Goal: Task Accomplishment & Management: Use online tool/utility

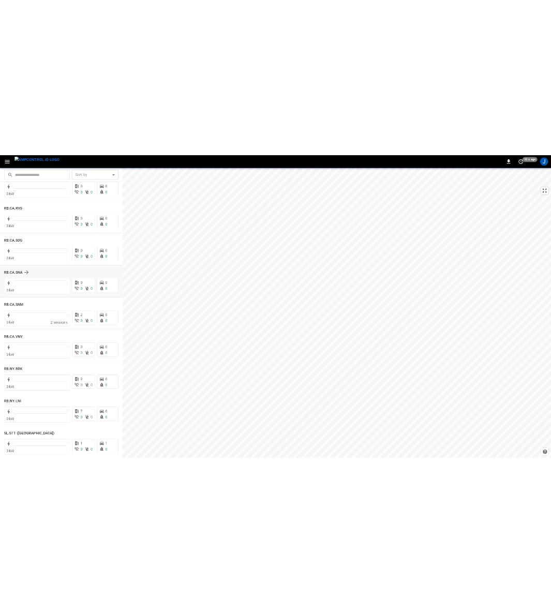
scroll to position [1671, 0]
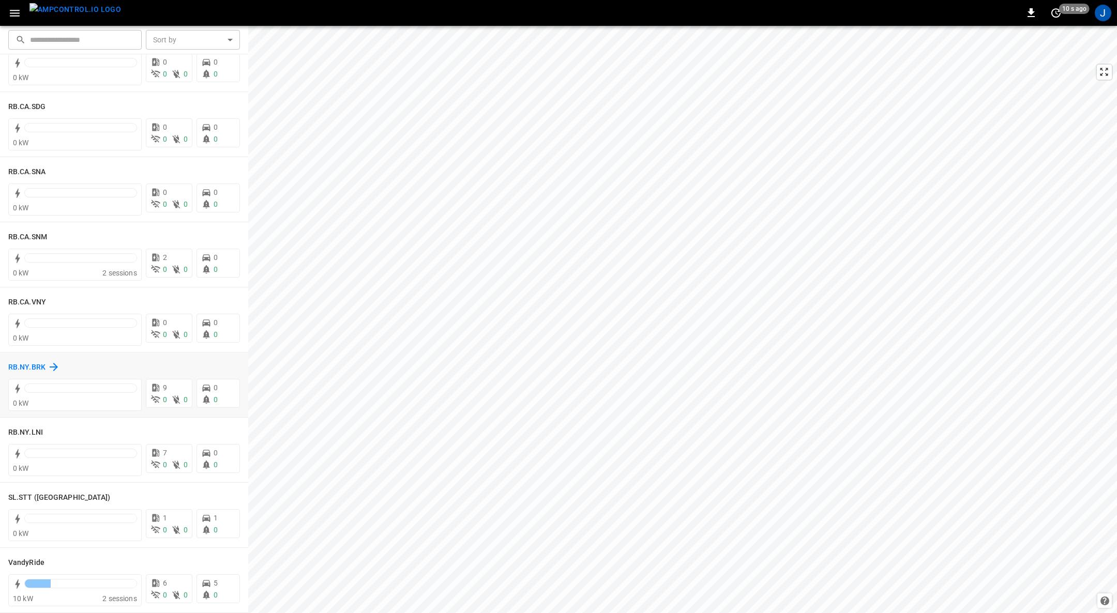
click at [26, 364] on h6 "RB.NY.BRK" at bounding box center [26, 367] width 37 height 11
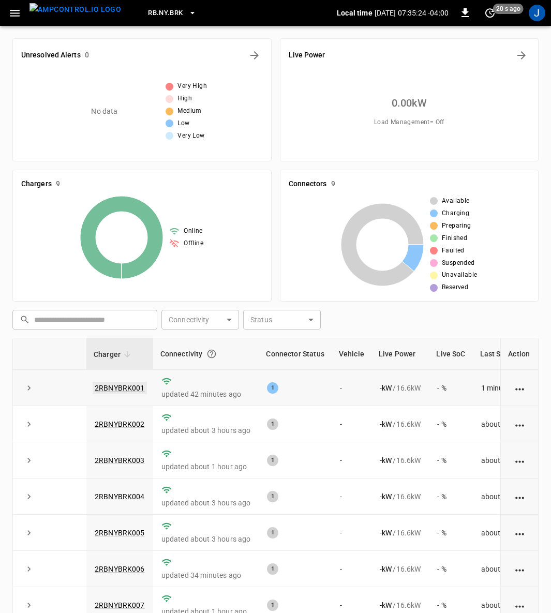
click at [122, 387] on link "2RBNYBRK001" at bounding box center [120, 388] width 54 height 12
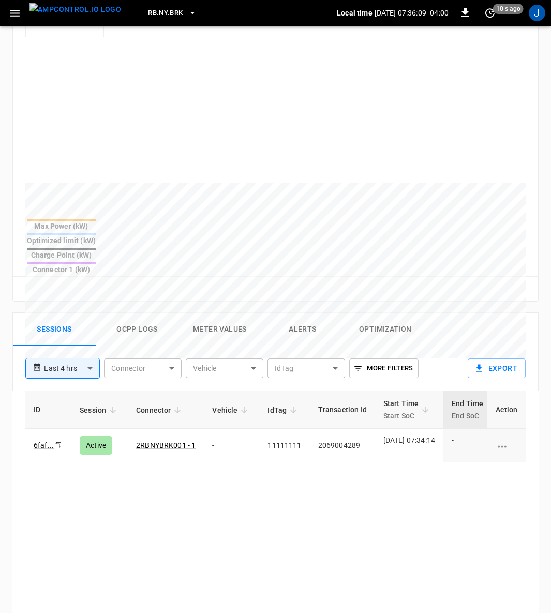
scroll to position [353, 0]
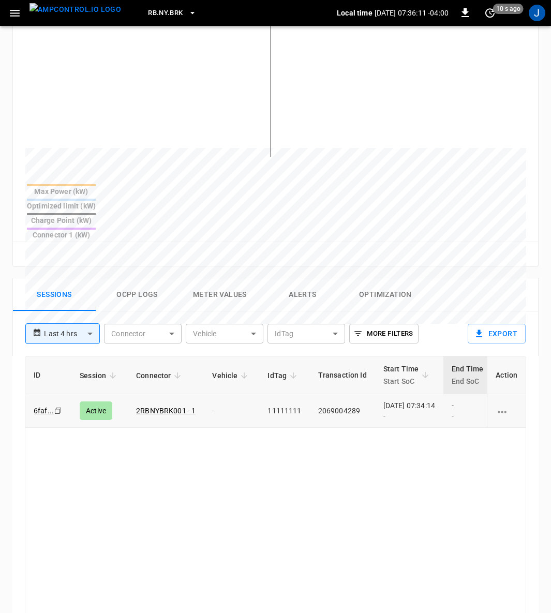
click at [310, 394] on td "2069004289" at bounding box center [342, 411] width 65 height 34
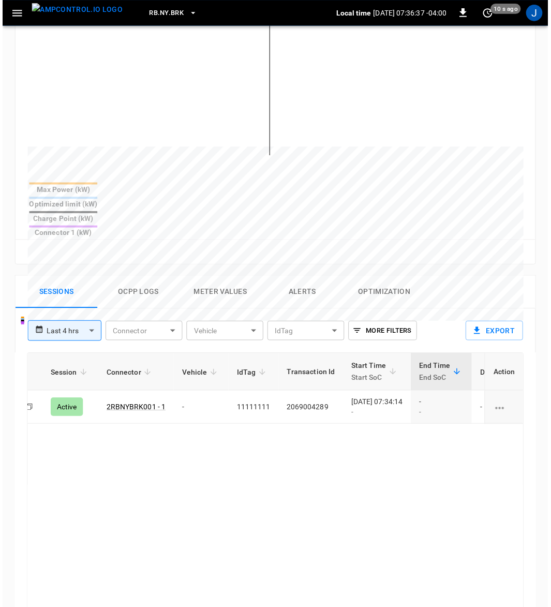
scroll to position [0, 0]
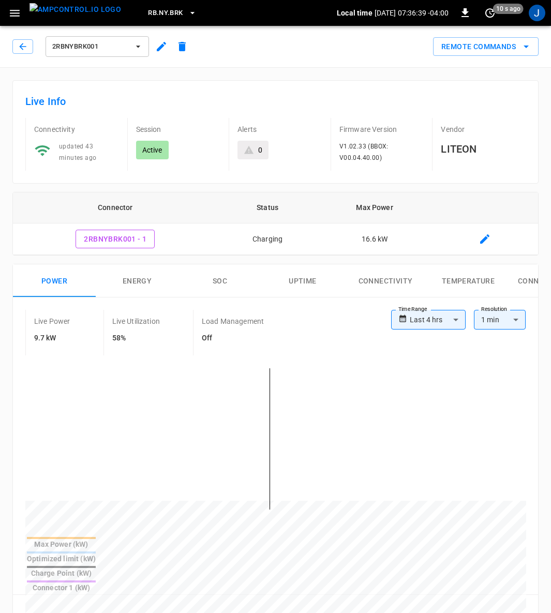
click at [161, 39] on button "button" at bounding box center [161, 46] width 21 height 19
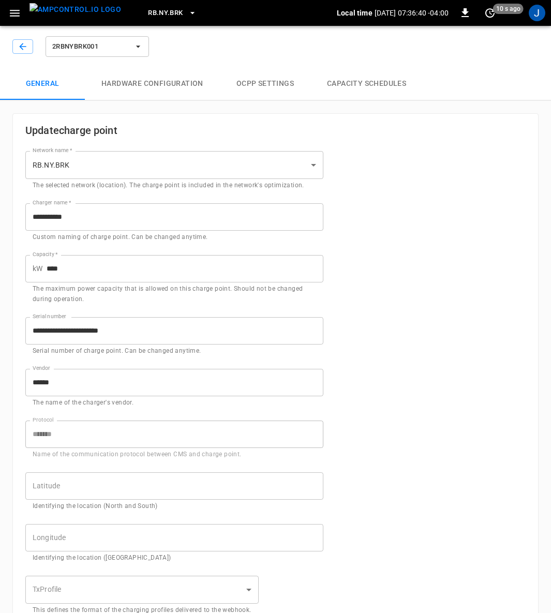
type input "**********"
click at [14, 16] on icon "button" at bounding box center [15, 13] width 10 height 7
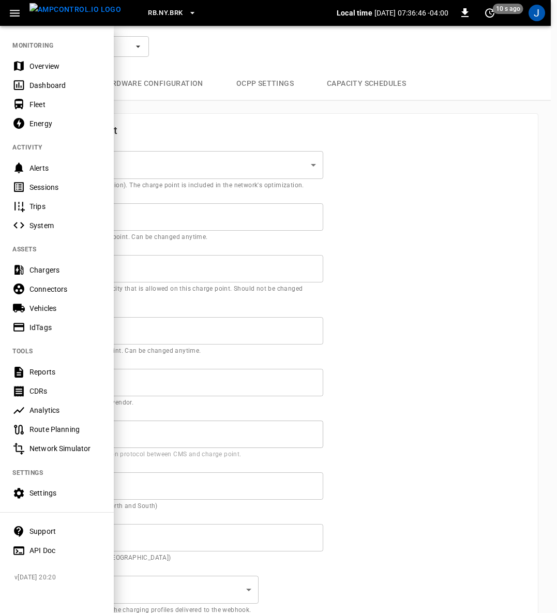
click at [38, 495] on div "Settings" at bounding box center [65, 493] width 72 height 10
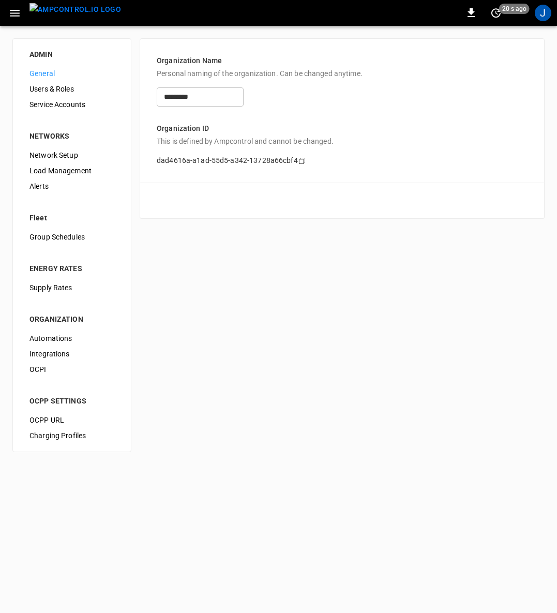
click at [54, 172] on span "Load Management" at bounding box center [71, 170] width 85 height 11
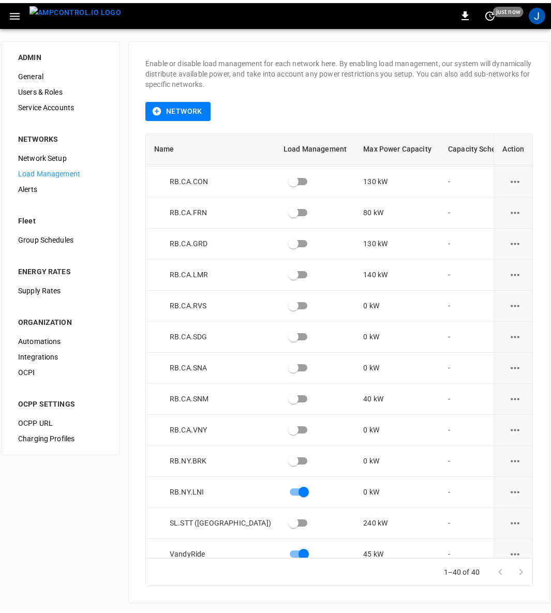
scroll to position [850, 0]
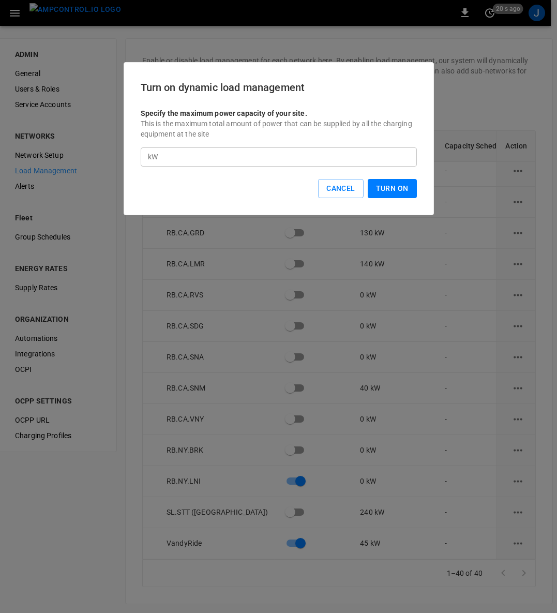
click at [190, 156] on input "*" at bounding box center [289, 156] width 255 height 19
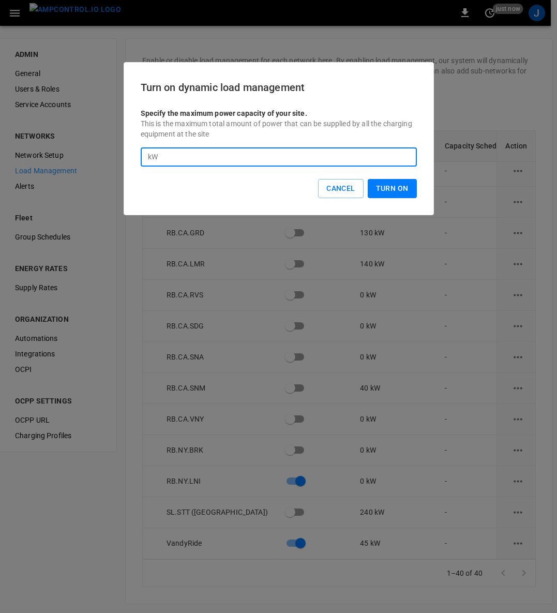
type input "***"
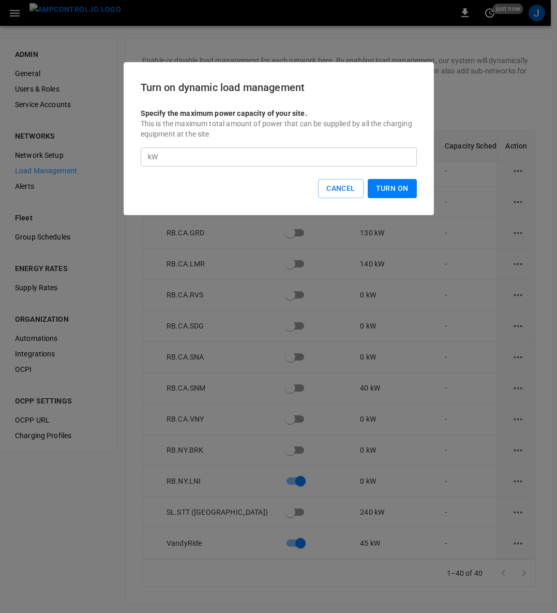
click at [399, 188] on button "Turn On" at bounding box center [392, 188] width 49 height 19
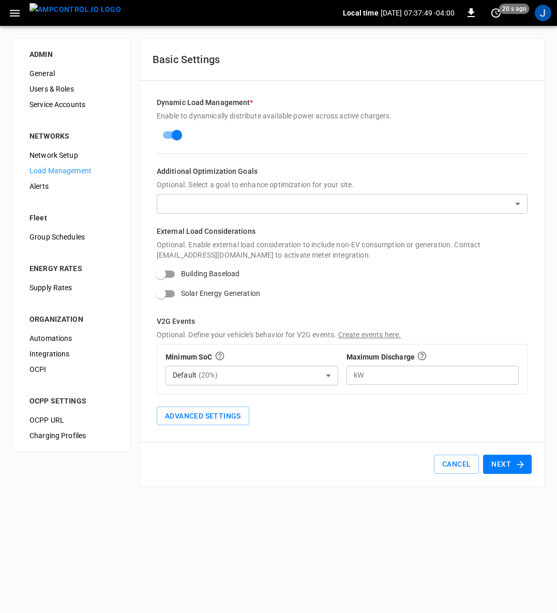
click at [508, 468] on button "Next" at bounding box center [507, 464] width 49 height 19
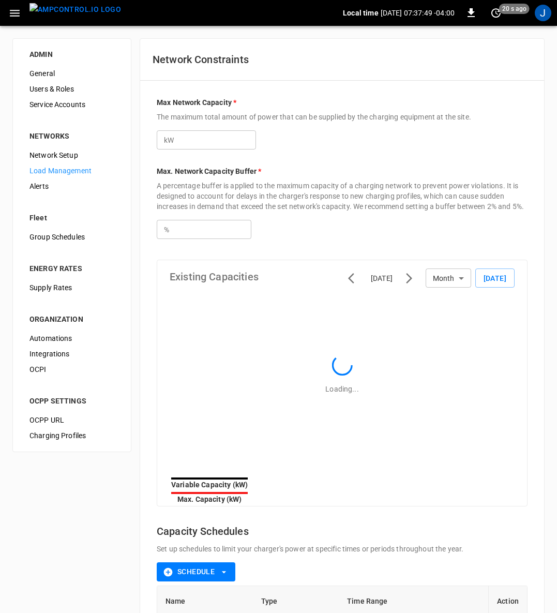
type input "***"
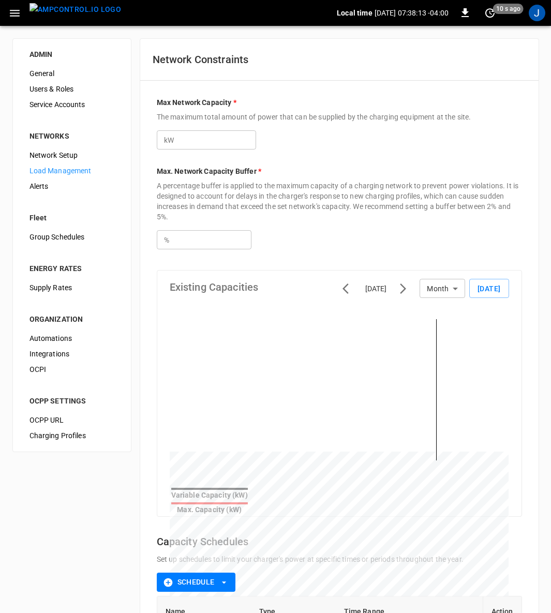
scroll to position [140, 0]
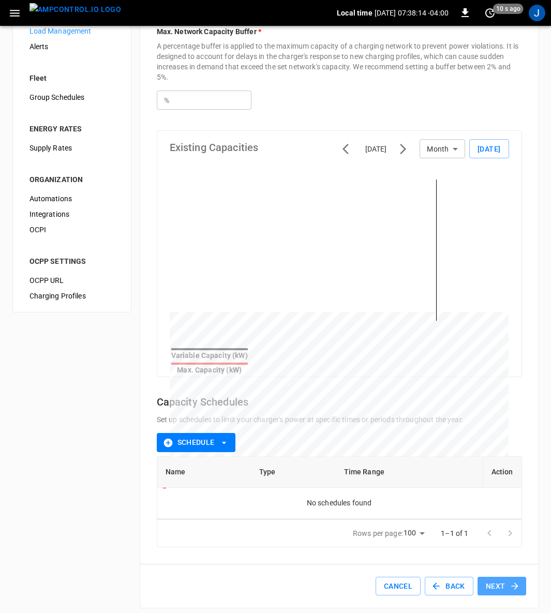
click at [503, 577] on button "Next" at bounding box center [501, 586] width 49 height 19
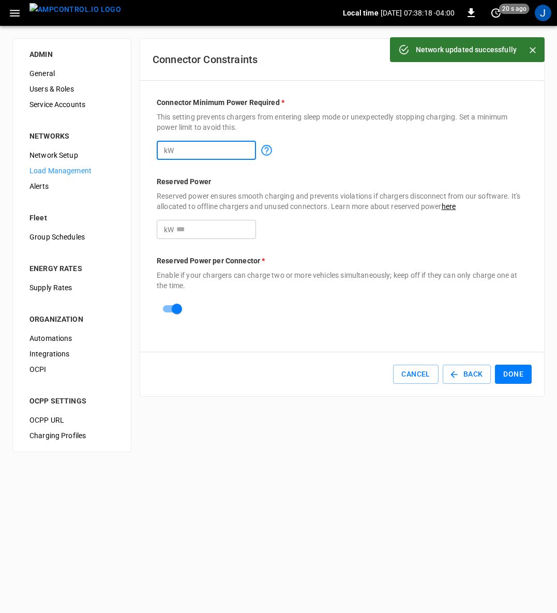
click at [214, 150] on input "*" at bounding box center [216, 150] width 80 height 19
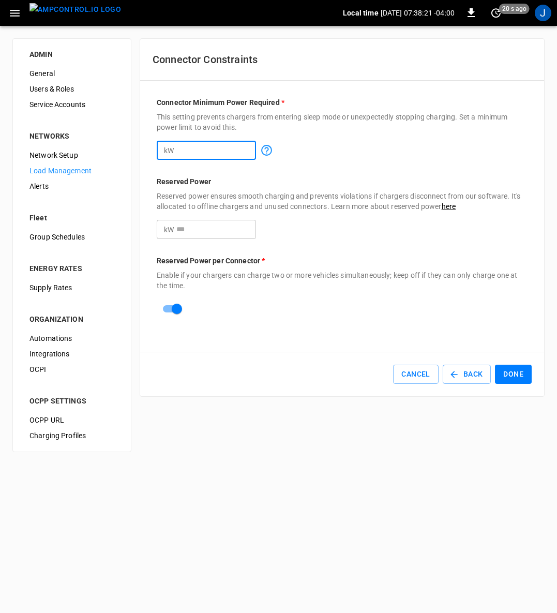
type input "*"
click at [209, 233] on input "*" at bounding box center [216, 229] width 80 height 19
click at [519, 374] on button "Done" at bounding box center [513, 374] width 37 height 19
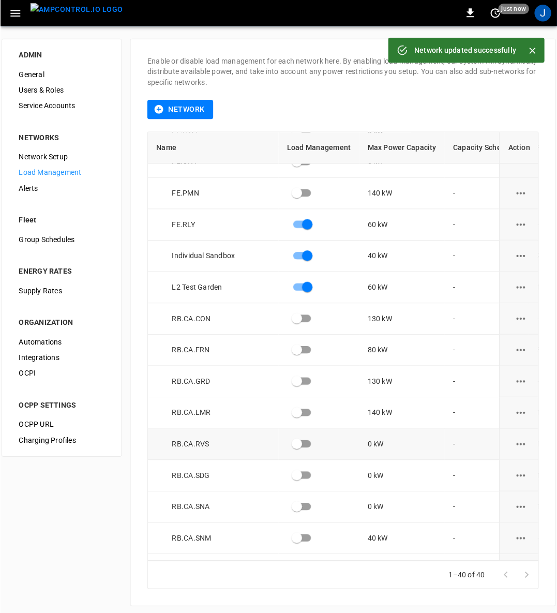
scroll to position [850, 0]
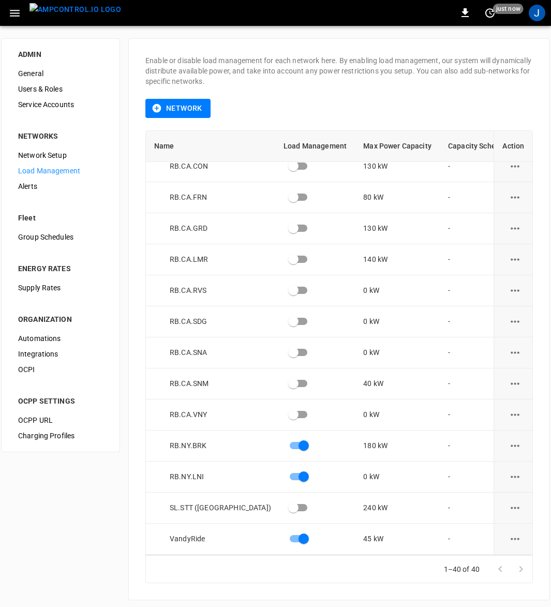
click at [512, 444] on icon "load management options" at bounding box center [514, 445] width 9 height 2
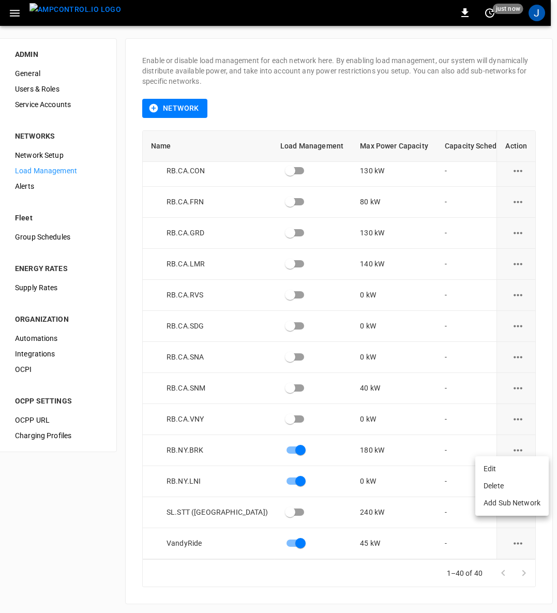
click at [496, 468] on li "Edit" at bounding box center [511, 468] width 73 height 17
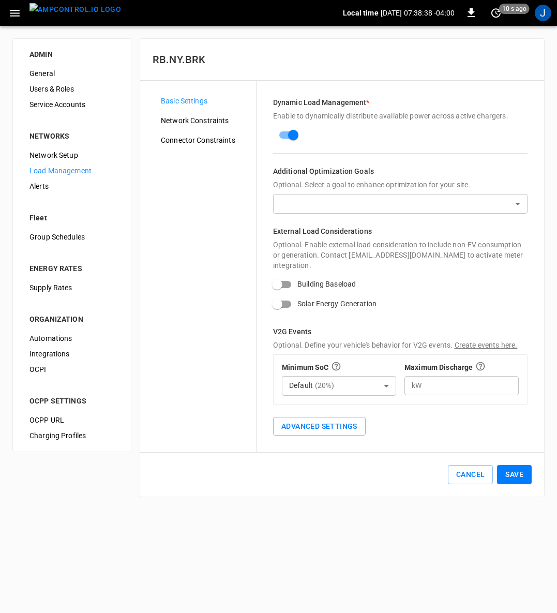
click at [206, 119] on span "Network Constraints" at bounding box center [204, 120] width 87 height 11
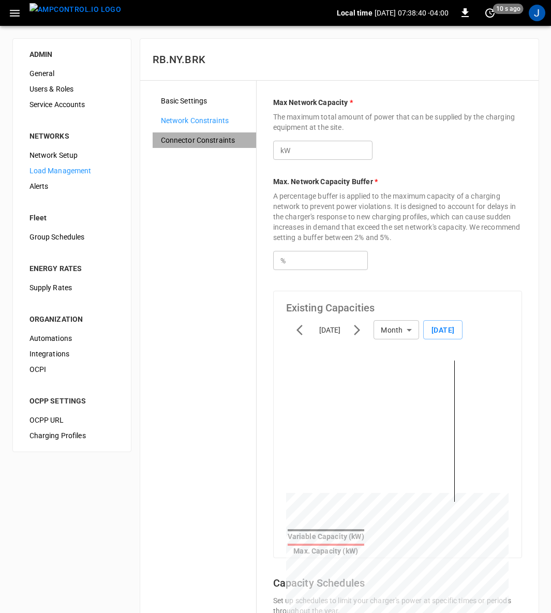
click at [200, 137] on span "Connector Constraints" at bounding box center [204, 140] width 87 height 11
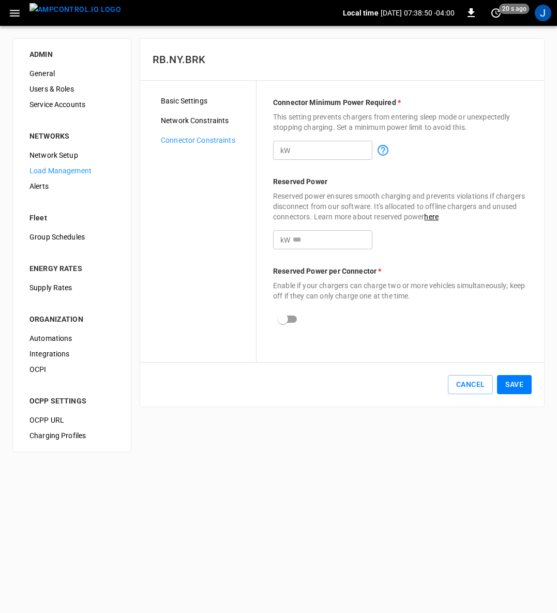
click at [518, 388] on button "Save" at bounding box center [514, 384] width 35 height 19
click at [59, 15] on img "menu" at bounding box center [75, 9] width 92 height 13
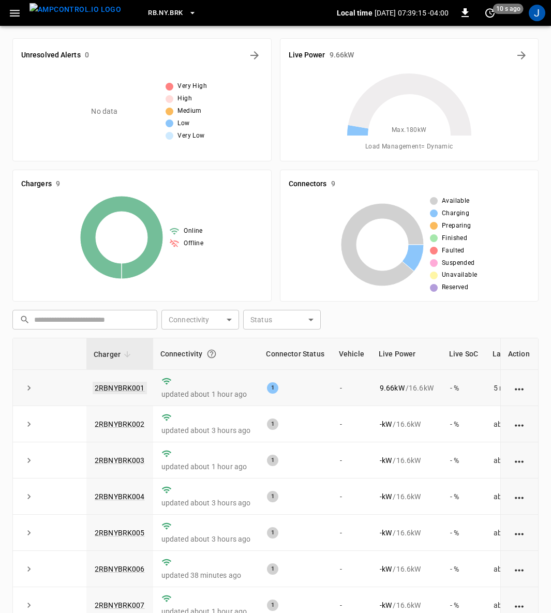
click at [134, 386] on link "2RBNYBRK001" at bounding box center [120, 388] width 54 height 12
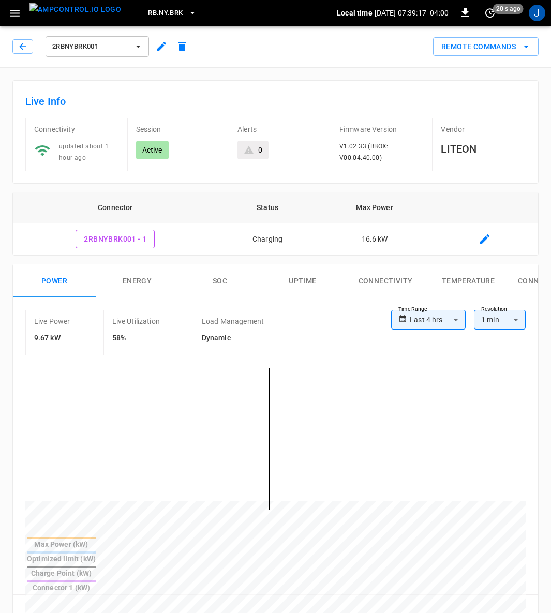
click at [160, 44] on icon "button" at bounding box center [161, 46] width 12 height 12
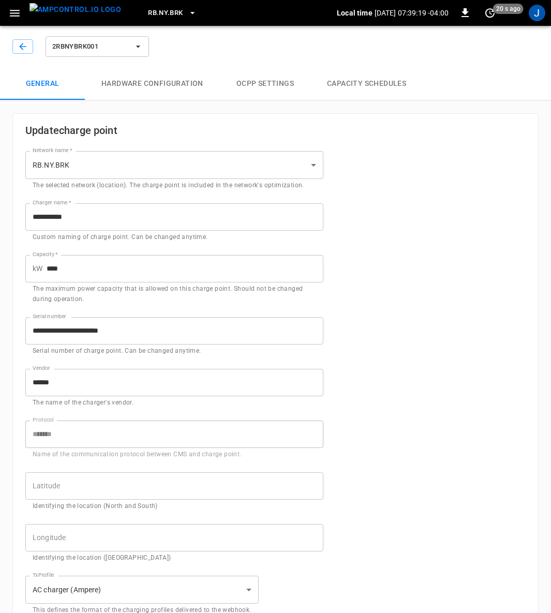
click at [361, 88] on button "Capacity Schedules" at bounding box center [366, 83] width 112 height 33
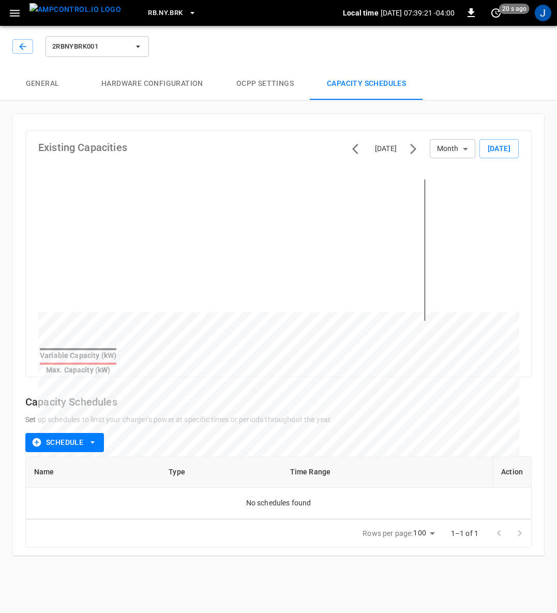
click at [96, 437] on icon "button" at bounding box center [92, 442] width 10 height 10
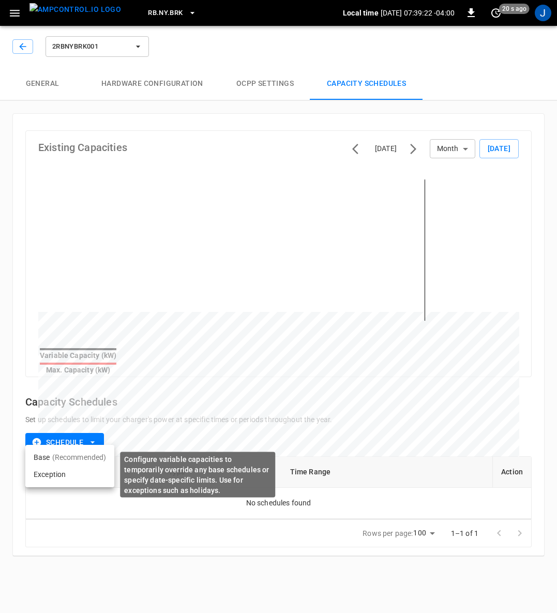
click at [41, 474] on li "Exception" at bounding box center [69, 474] width 89 height 17
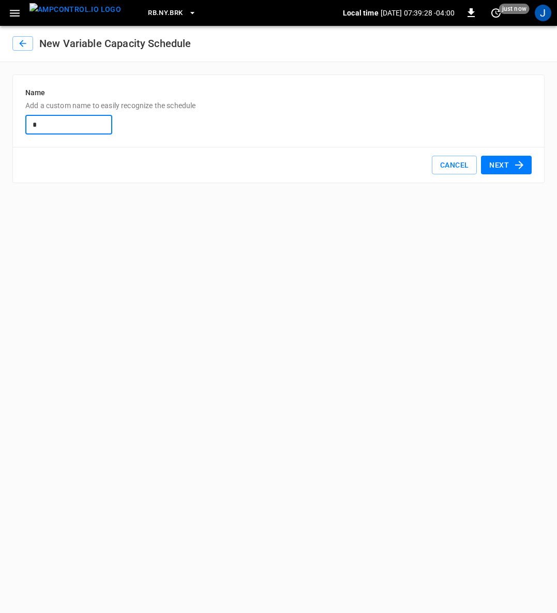
type input "**********"
click at [505, 158] on button "Next" at bounding box center [506, 165] width 51 height 19
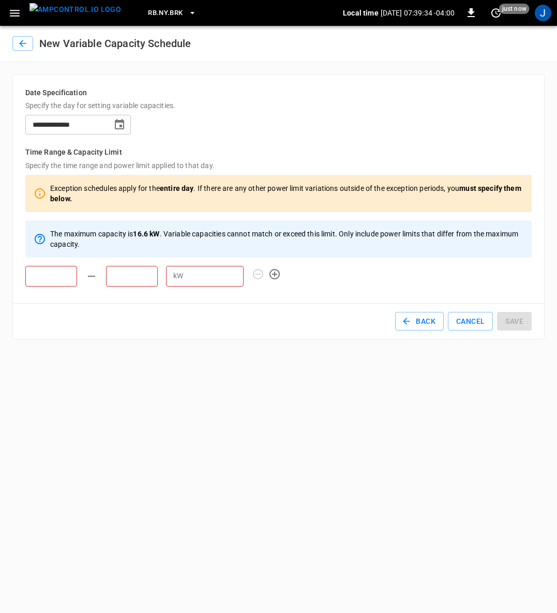
click at [49, 271] on input "text" at bounding box center [51, 276] width 52 height 21
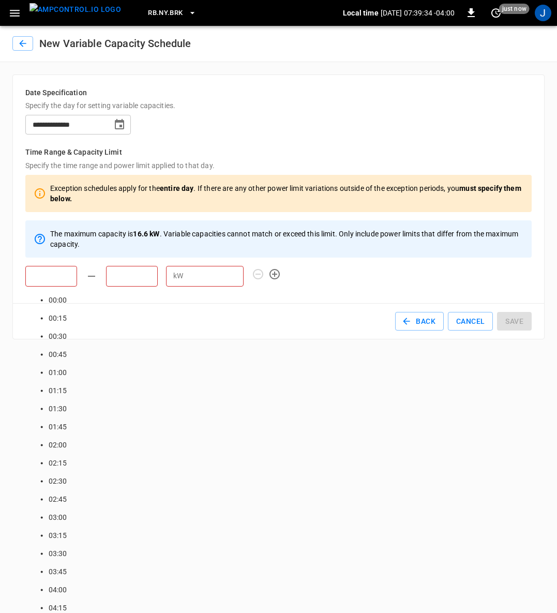
scroll to position [425, 0]
type input "*****"
click at [132, 276] on input "text" at bounding box center [132, 276] width 52 height 21
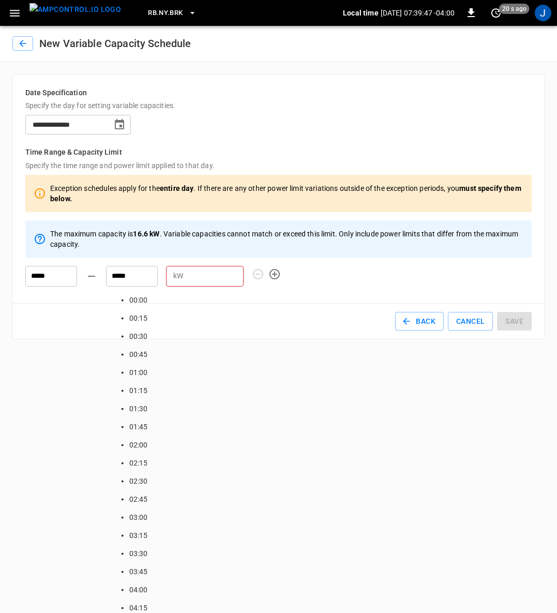
type input "*****"
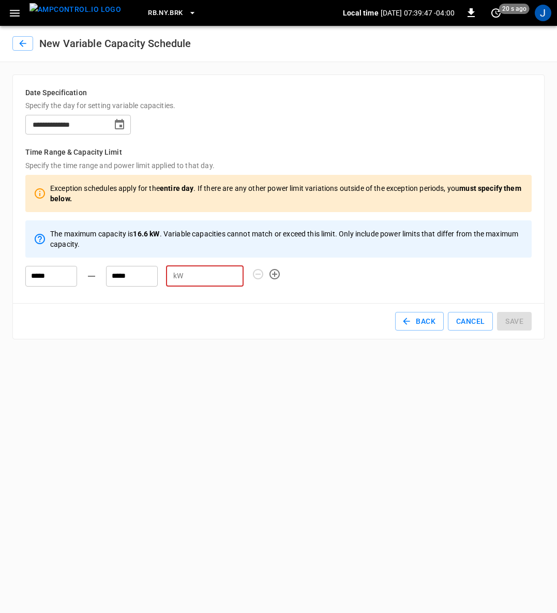
click at [218, 281] on input "number" at bounding box center [215, 275] width 56 height 19
type input "*"
click at [513, 320] on button "Save" at bounding box center [514, 321] width 35 height 19
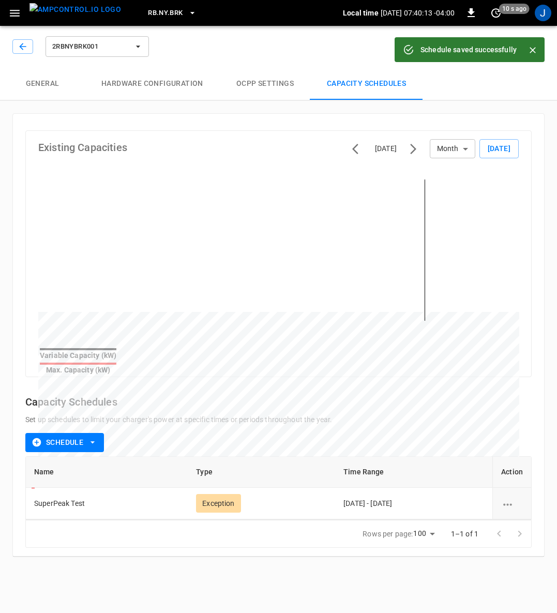
click at [72, 16] on img "menu" at bounding box center [75, 9] width 92 height 13
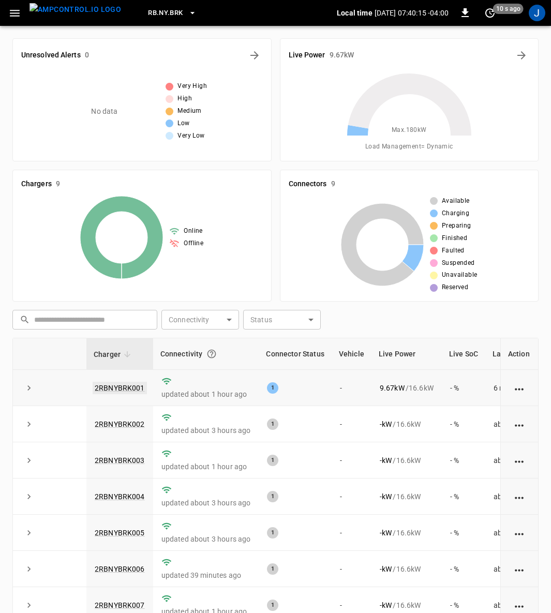
click at [132, 384] on link "2RBNYBRK001" at bounding box center [120, 388] width 54 height 12
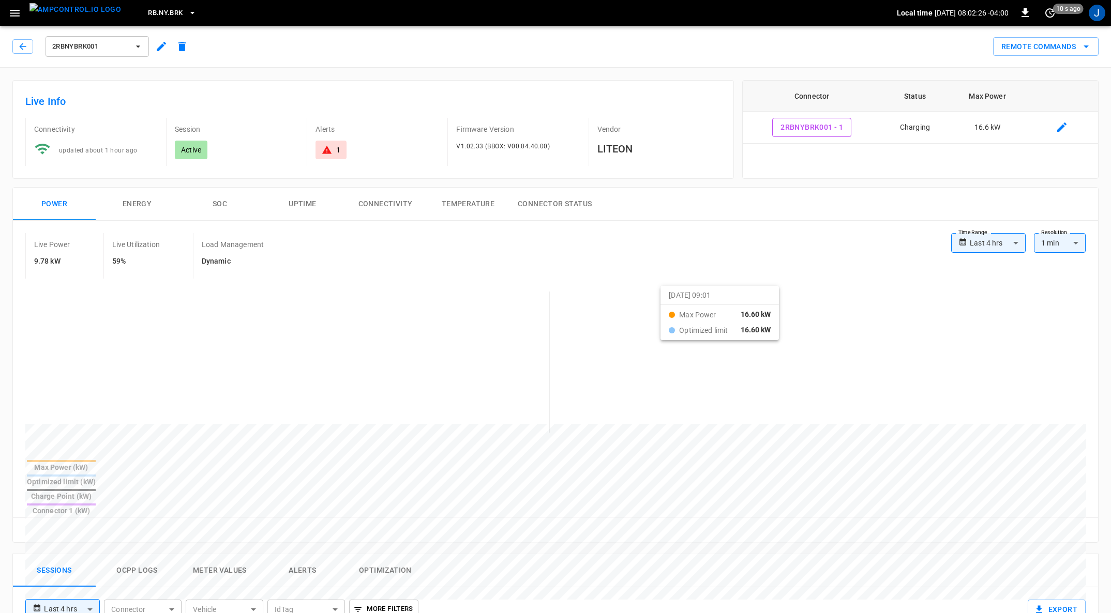
drag, startPoint x: 436, startPoint y: 293, endPoint x: 673, endPoint y: 295, distance: 237.4
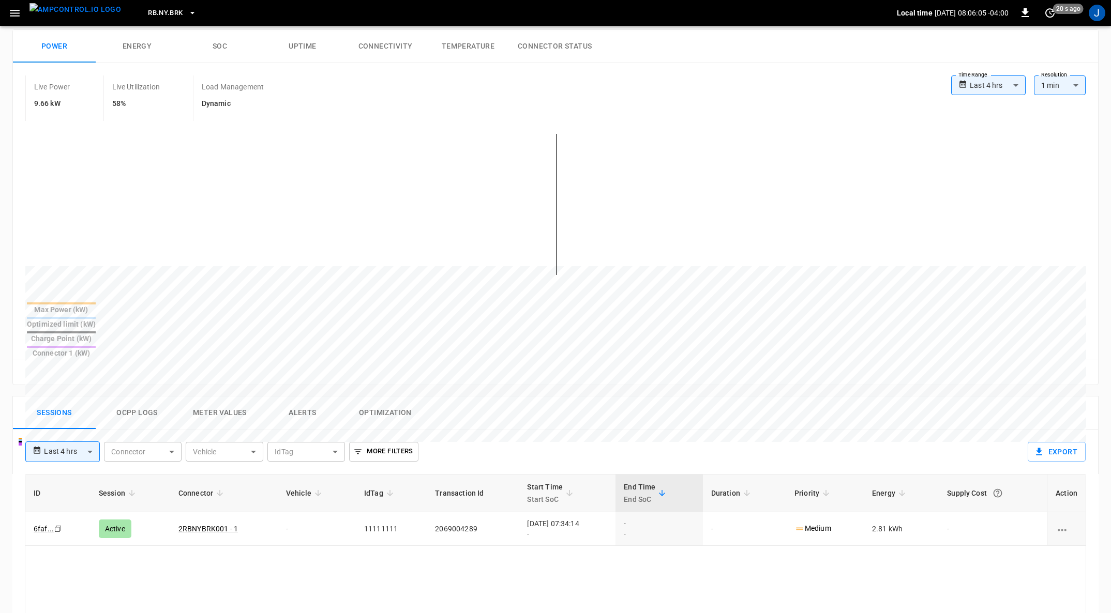
scroll to position [233, 0]
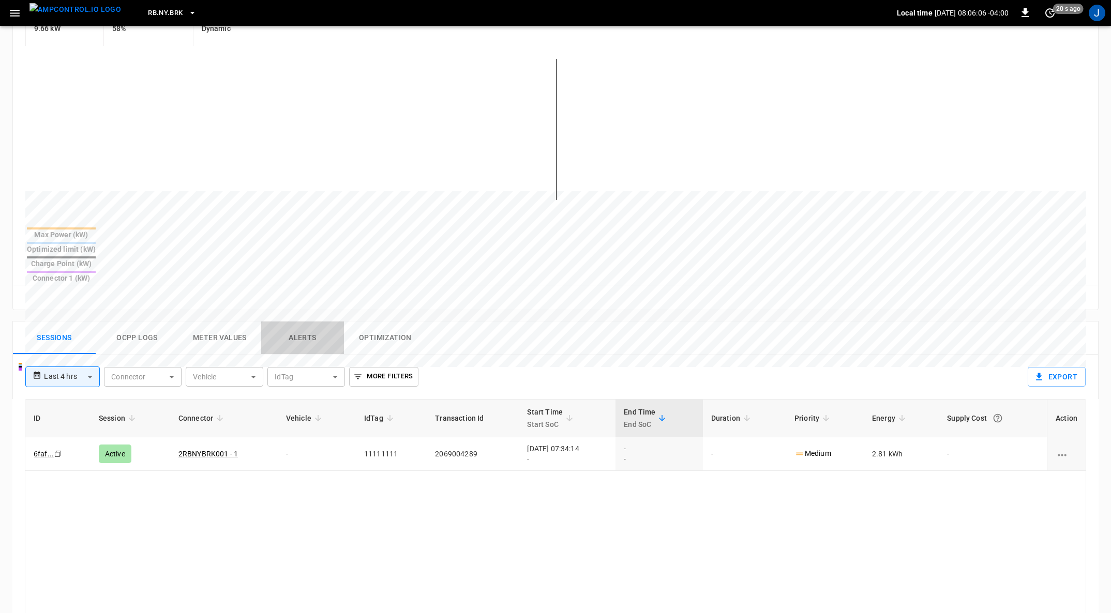
click at [304, 322] on button "Alerts" at bounding box center [302, 338] width 83 height 33
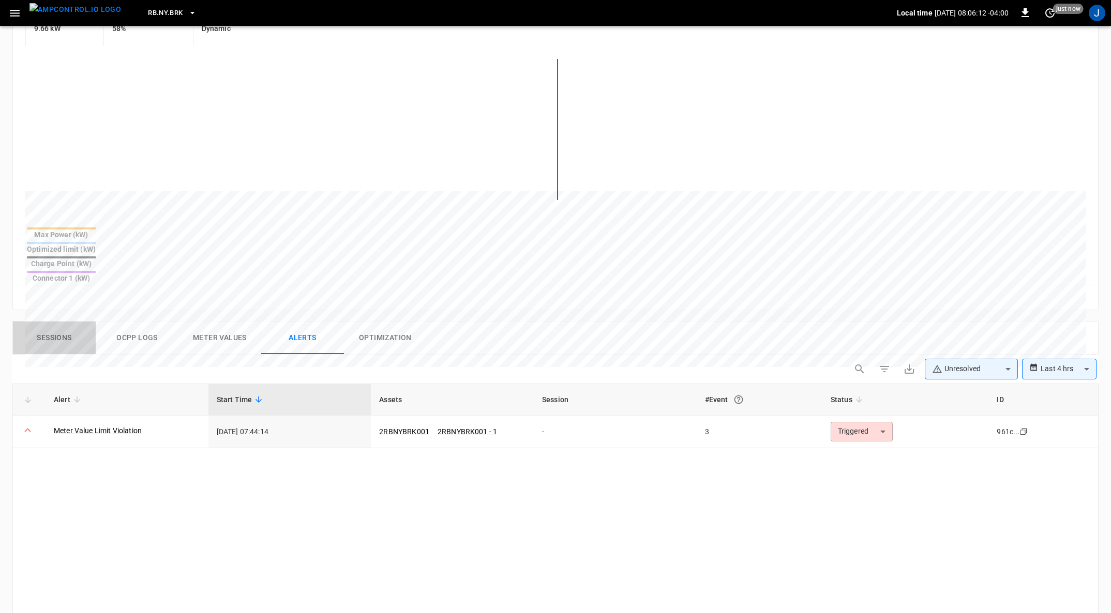
click at [59, 322] on button "Sessions" at bounding box center [54, 338] width 83 height 33
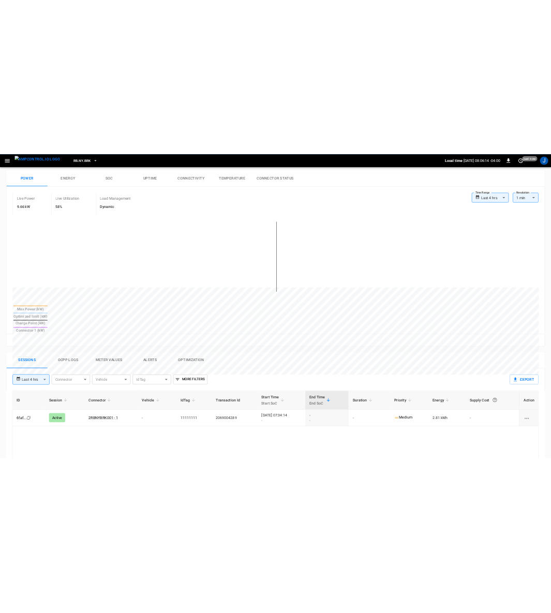
scroll to position [0, 0]
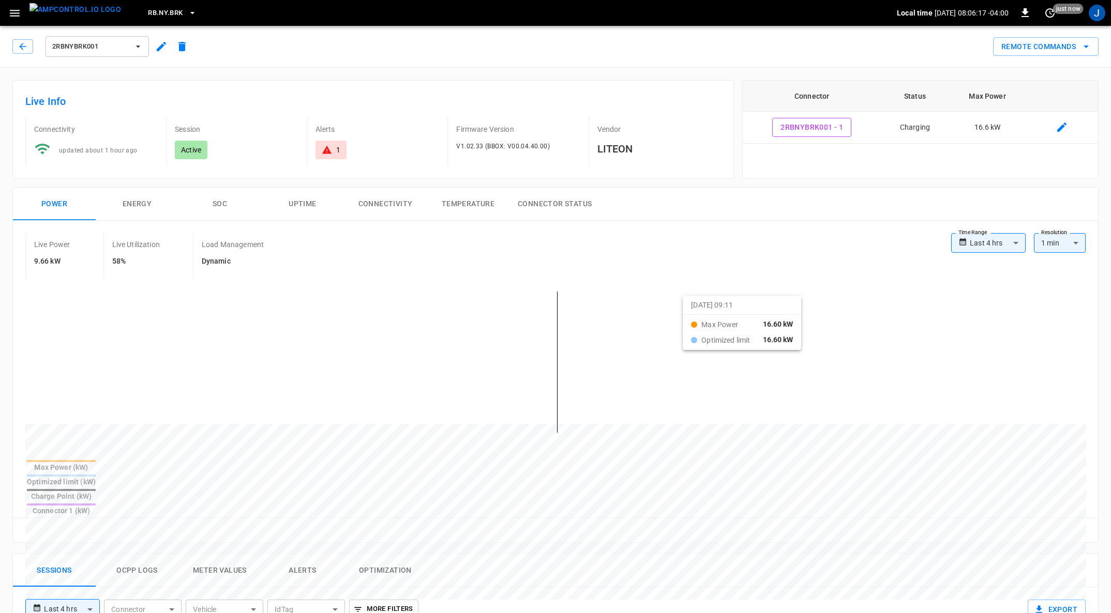
drag, startPoint x: 438, startPoint y: 306, endPoint x: 695, endPoint y: 305, distance: 257.5
drag, startPoint x: 397, startPoint y: 305, endPoint x: 783, endPoint y: 337, distance: 387.1
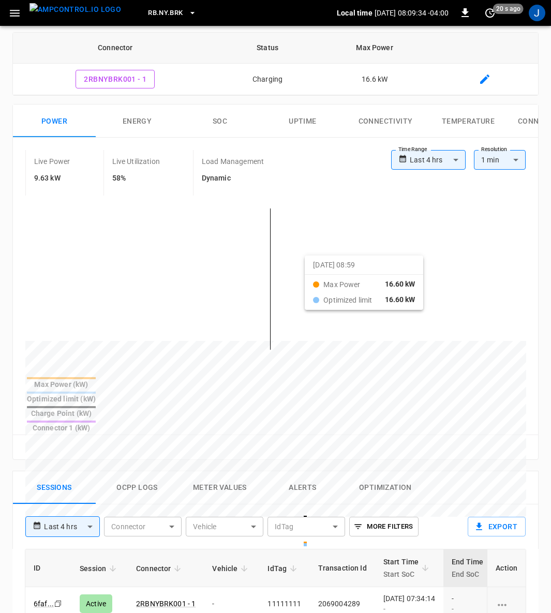
scroll to position [310, 0]
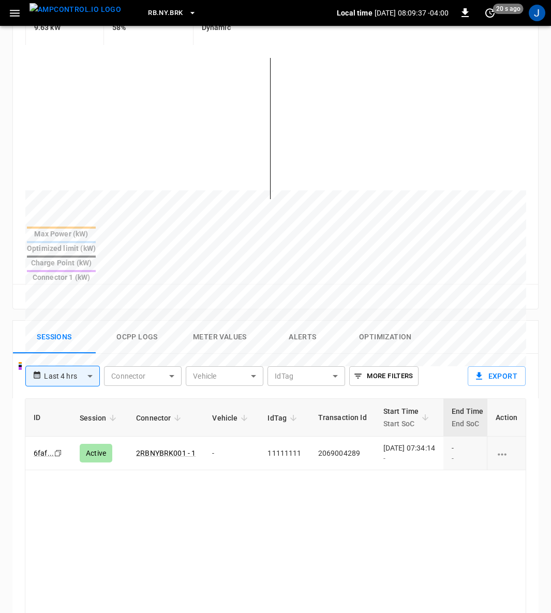
click at [309, 321] on button "Alerts" at bounding box center [302, 337] width 83 height 33
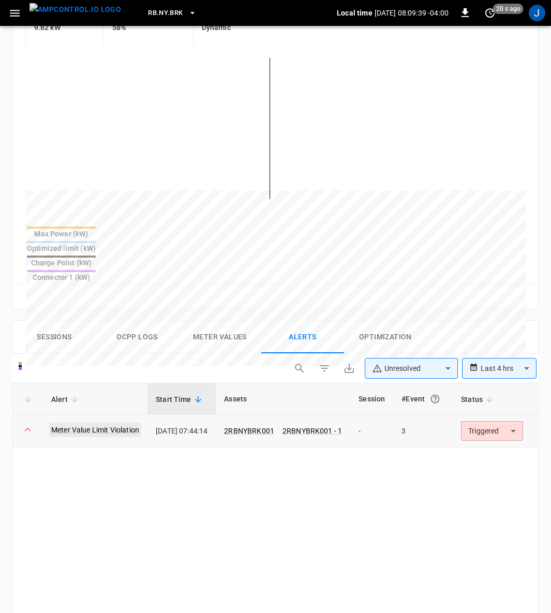
click at [93, 422] on link "Meter Value Limit Violation" at bounding box center [95, 429] width 92 height 14
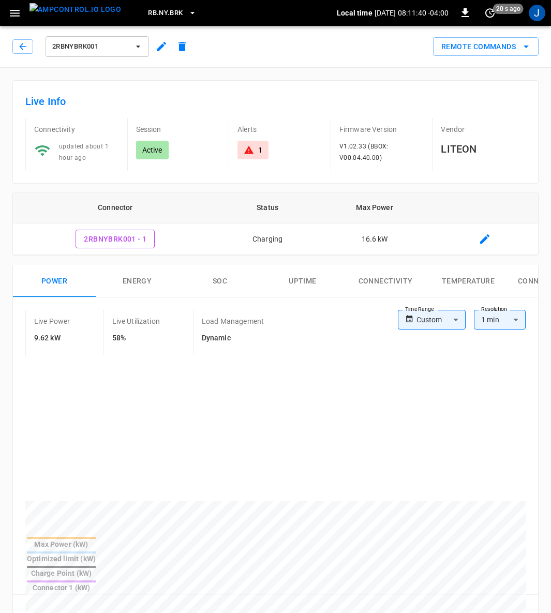
click at [160, 44] on icon "button" at bounding box center [161, 46] width 12 height 12
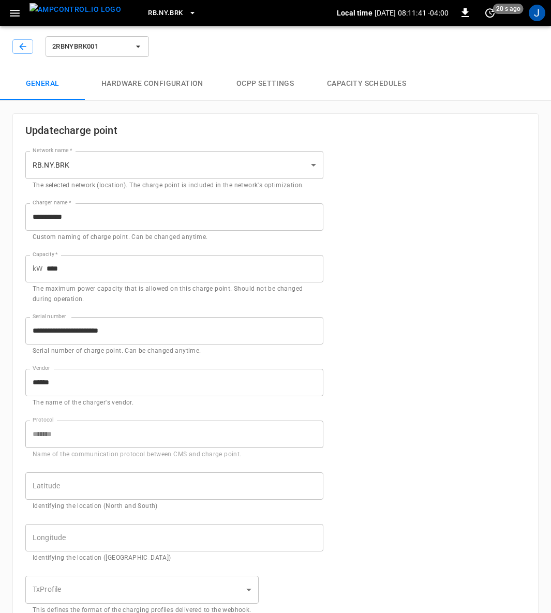
type input "**********"
click at [371, 82] on button "Capacity Schedules" at bounding box center [366, 83] width 112 height 33
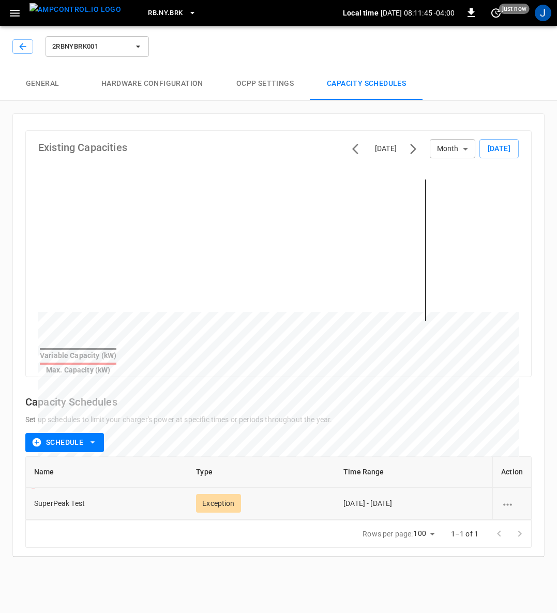
click at [510, 498] on icon "schedule options" at bounding box center [507, 504] width 13 height 13
click at [521, 503] on li "Edit" at bounding box center [520, 503] width 37 height 17
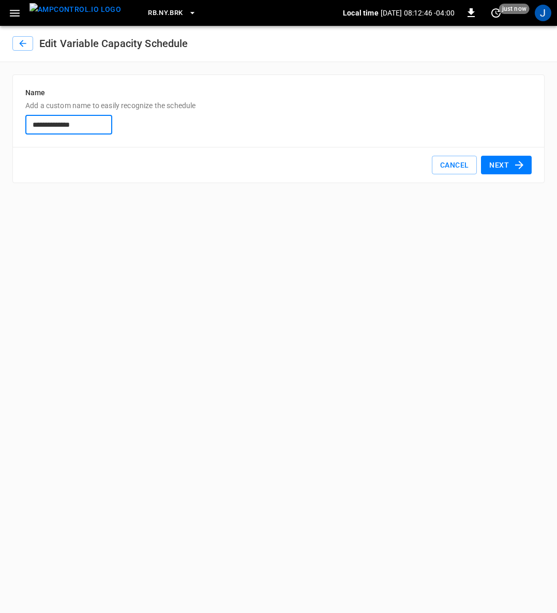
click at [509, 160] on button "Next" at bounding box center [506, 165] width 51 height 19
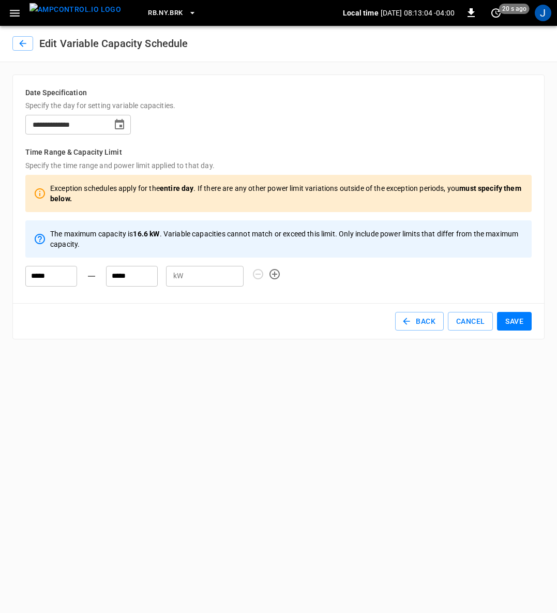
click at [64, 274] on input "*****" at bounding box center [51, 276] width 52 height 21
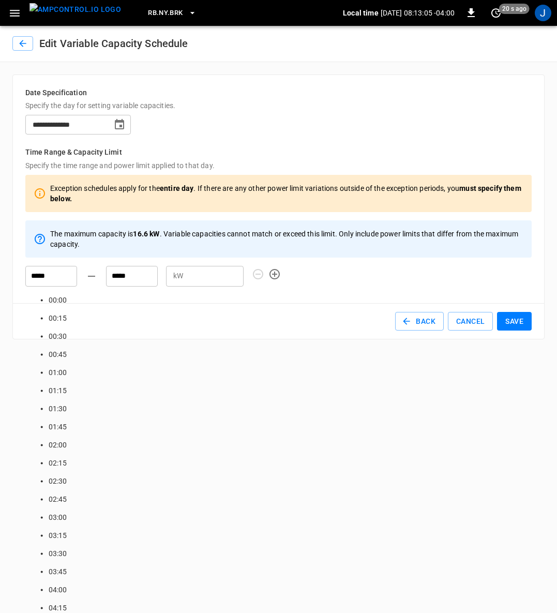
scroll to position [516, 0]
type input "*****"
click at [143, 278] on input "*****" at bounding box center [132, 276] width 52 height 21
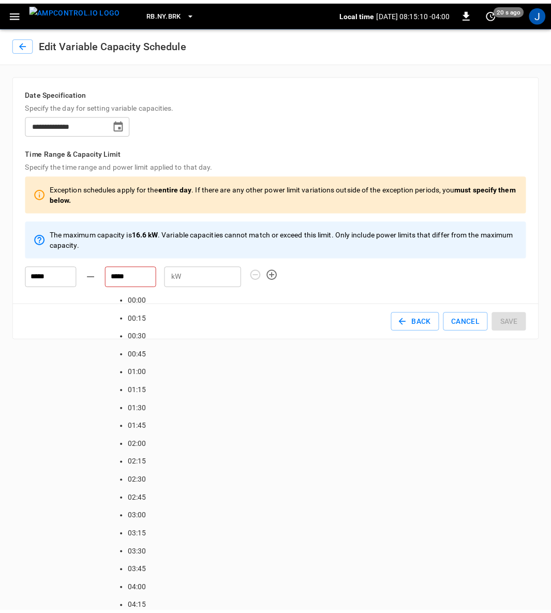
scroll to position [534, 0]
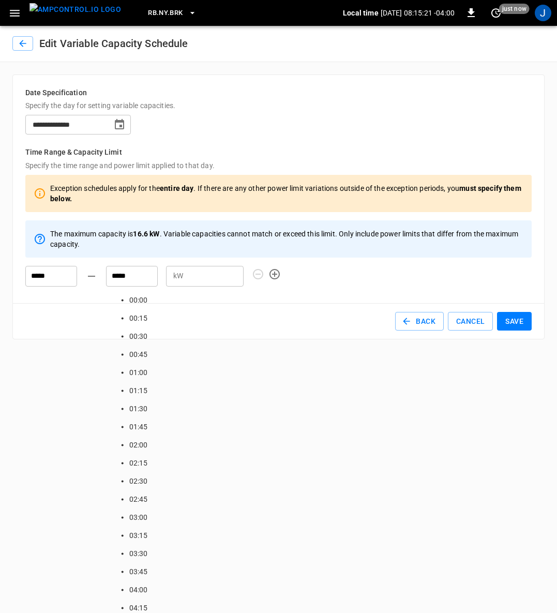
type input "*****"
click at [370, 352] on html "**********" at bounding box center [278, 176] width 557 height 352
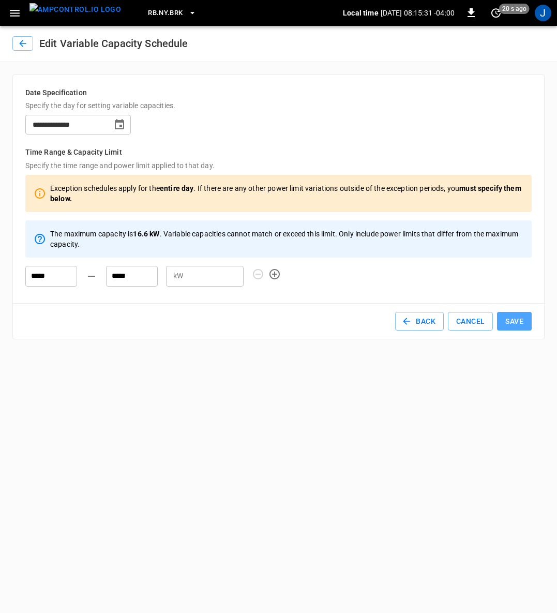
click at [513, 320] on button "Save" at bounding box center [514, 321] width 35 height 19
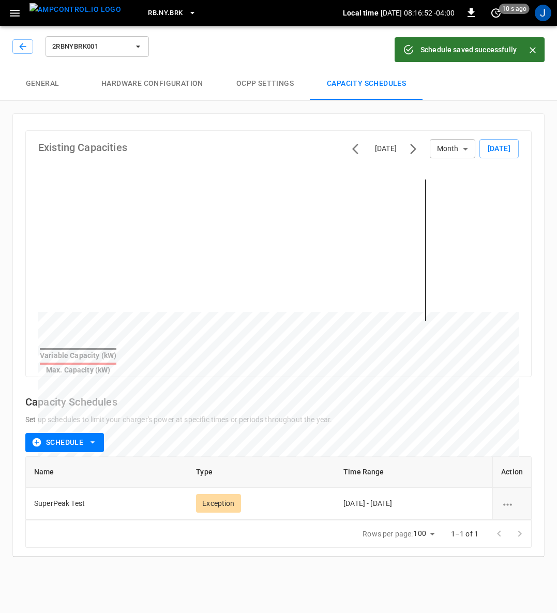
click at [80, 16] on img "menu" at bounding box center [75, 9] width 92 height 13
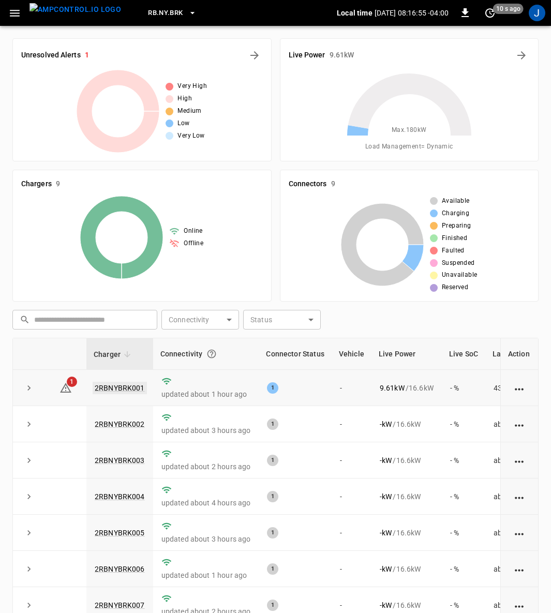
click at [126, 389] on link "2RBNYBRK001" at bounding box center [120, 388] width 54 height 12
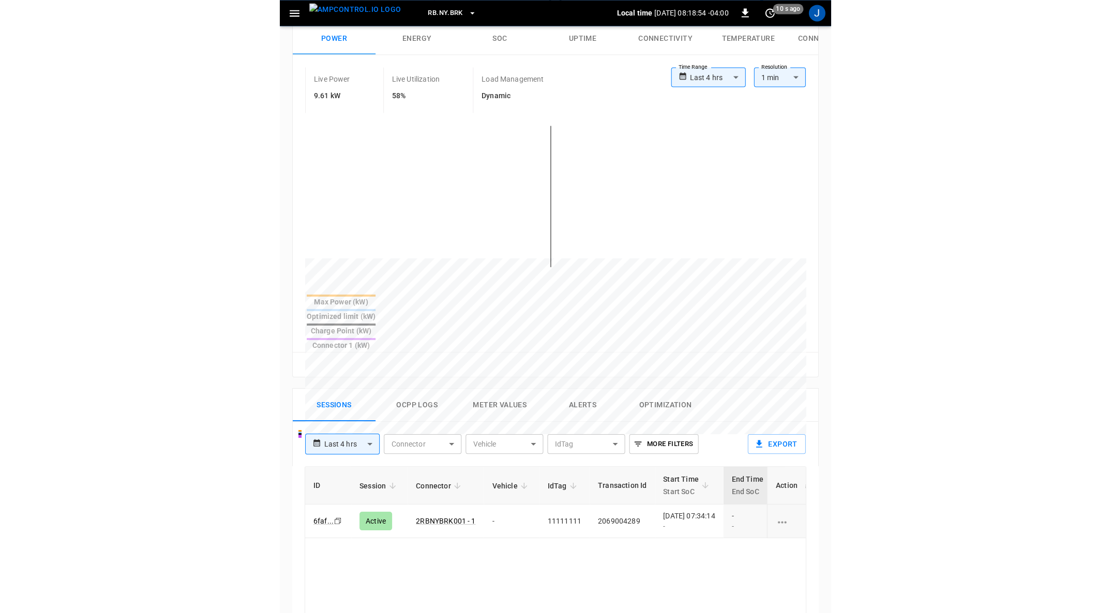
scroll to position [78, 0]
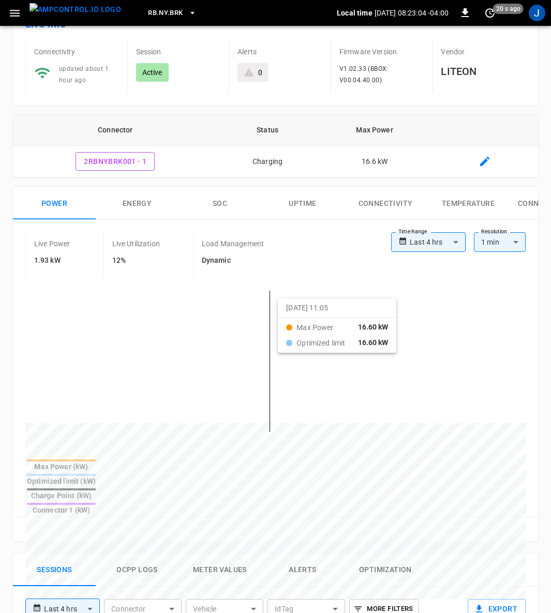
drag, startPoint x: 199, startPoint y: 290, endPoint x: 425, endPoint y: 305, distance: 226.4
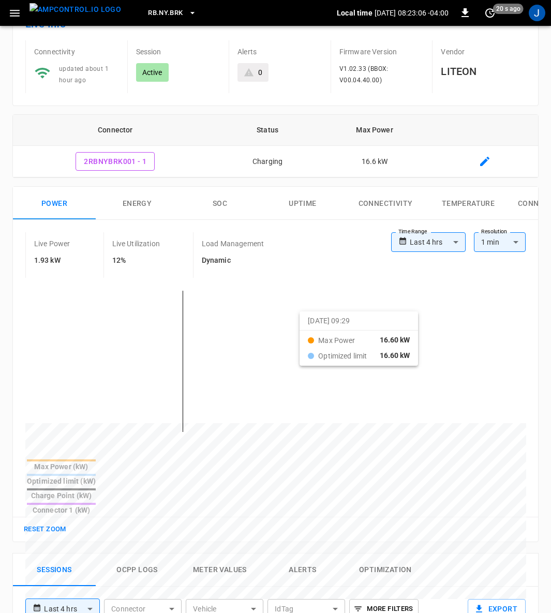
drag, startPoint x: 76, startPoint y: 305, endPoint x: 312, endPoint y: 317, distance: 236.7
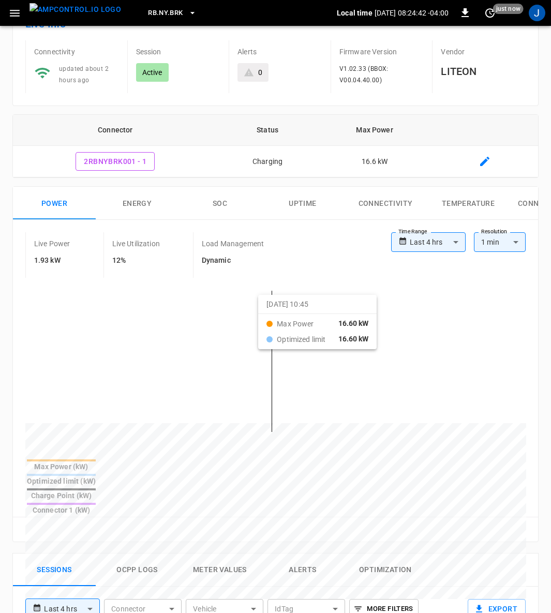
drag, startPoint x: 164, startPoint y: 295, endPoint x: 405, endPoint y: 301, distance: 241.0
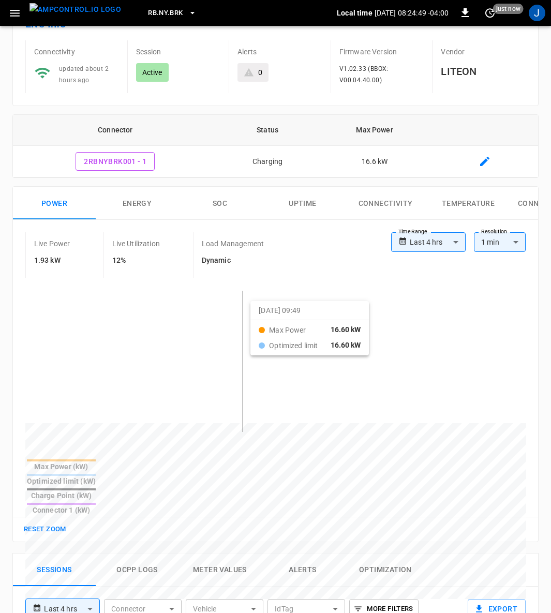
drag, startPoint x: 111, startPoint y: 298, endPoint x: 398, endPoint y: 307, distance: 287.1
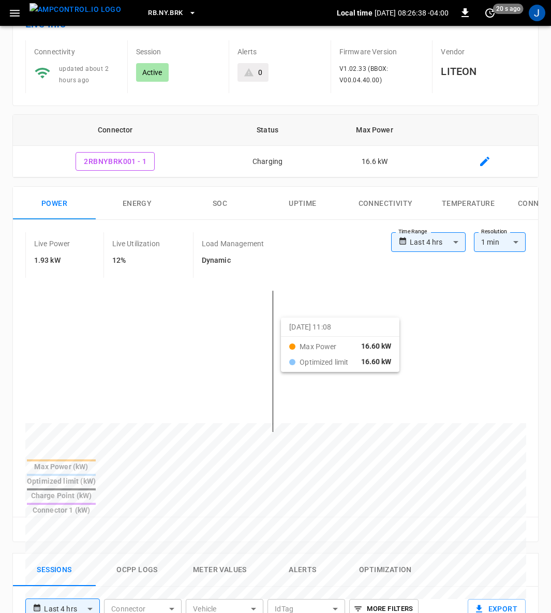
drag, startPoint x: 190, startPoint y: 314, endPoint x: 428, endPoint y: 324, distance: 238.6
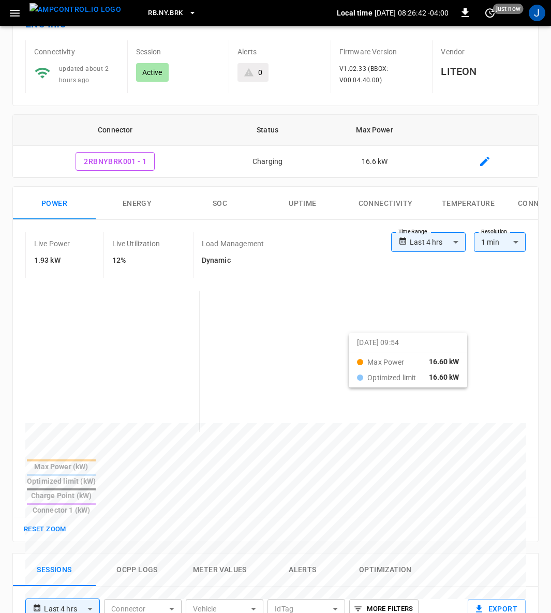
drag, startPoint x: 75, startPoint y: 312, endPoint x: 361, endPoint y: 339, distance: 287.3
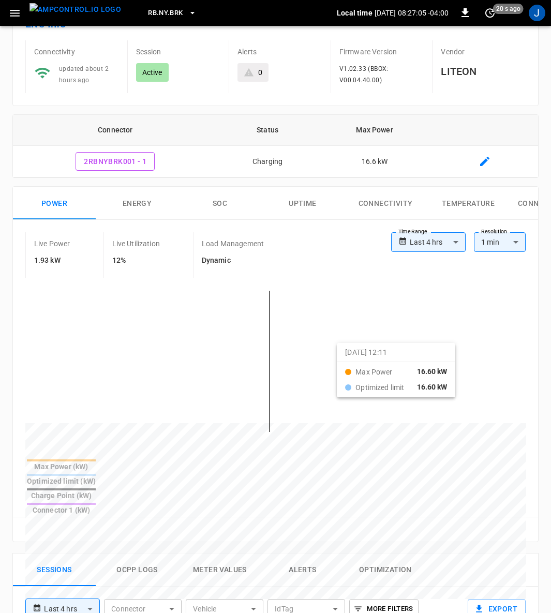
drag, startPoint x: 166, startPoint y: 312, endPoint x: 484, endPoint y: 349, distance: 320.2
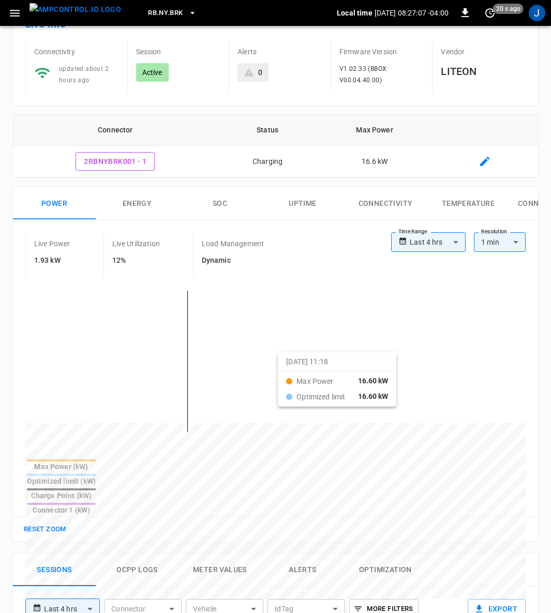
drag, startPoint x: 63, startPoint y: 336, endPoint x: 425, endPoint y: 358, distance: 362.7
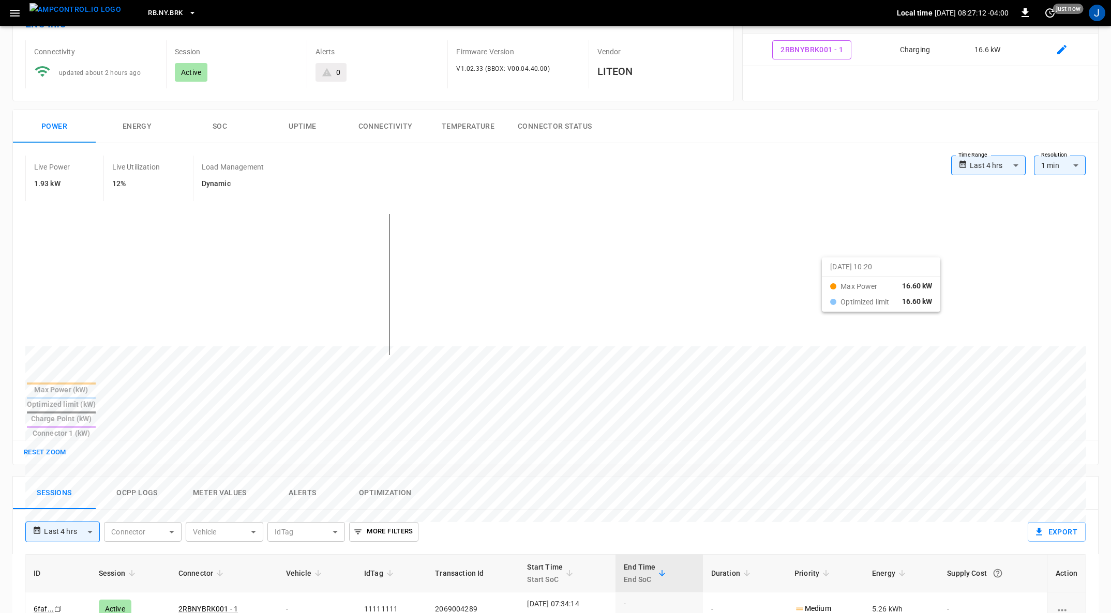
drag, startPoint x: 133, startPoint y: 230, endPoint x: 835, endPoint y: 266, distance: 702.7
click at [556, 525] on div at bounding box center [536, 595] width 1022 height 141
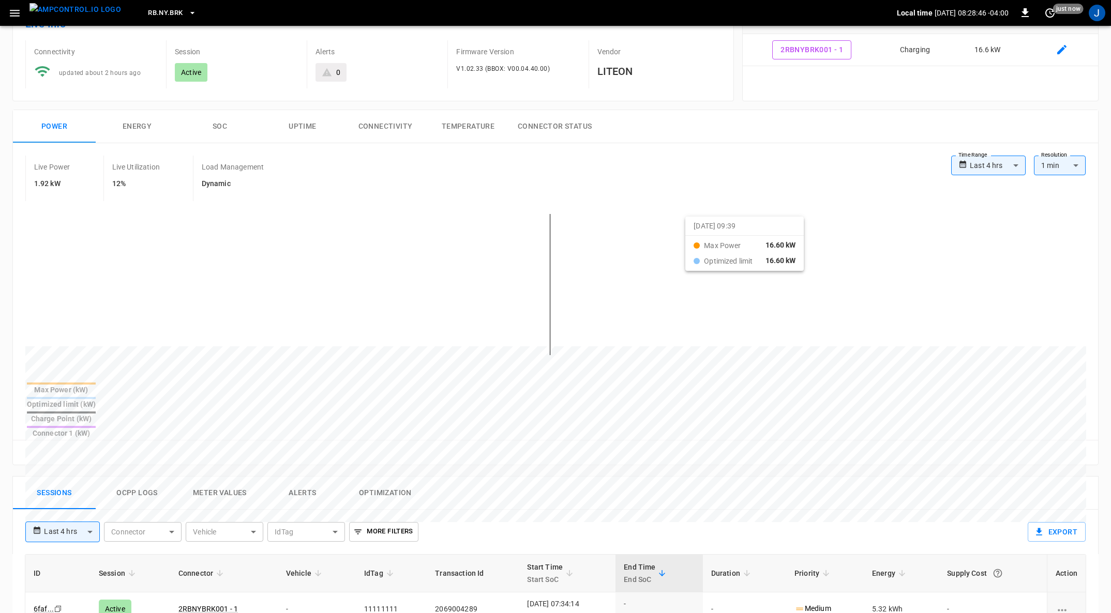
drag, startPoint x: 365, startPoint y: 215, endPoint x: 698, endPoint y: 225, distance: 333.2
click at [556, 525] on div at bounding box center [536, 595] width 1022 height 141
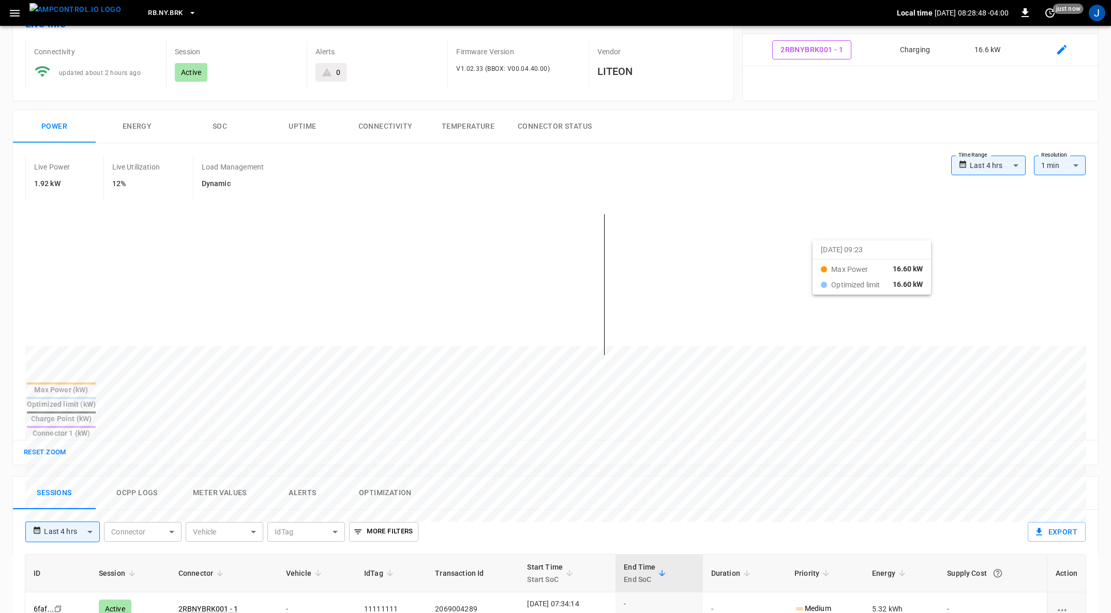
drag, startPoint x: 146, startPoint y: 240, endPoint x: 960, endPoint y: 249, distance: 814.0
click at [556, 525] on div at bounding box center [536, 595] width 1022 height 141
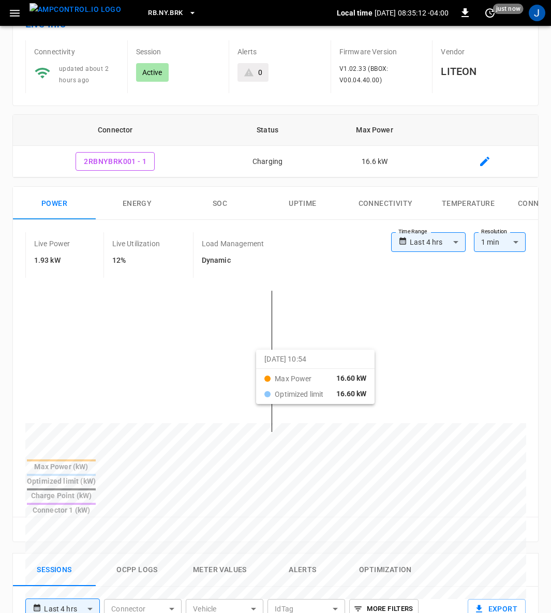
drag, startPoint x: 344, startPoint y: 356, endPoint x: 403, endPoint y: 356, distance: 58.9
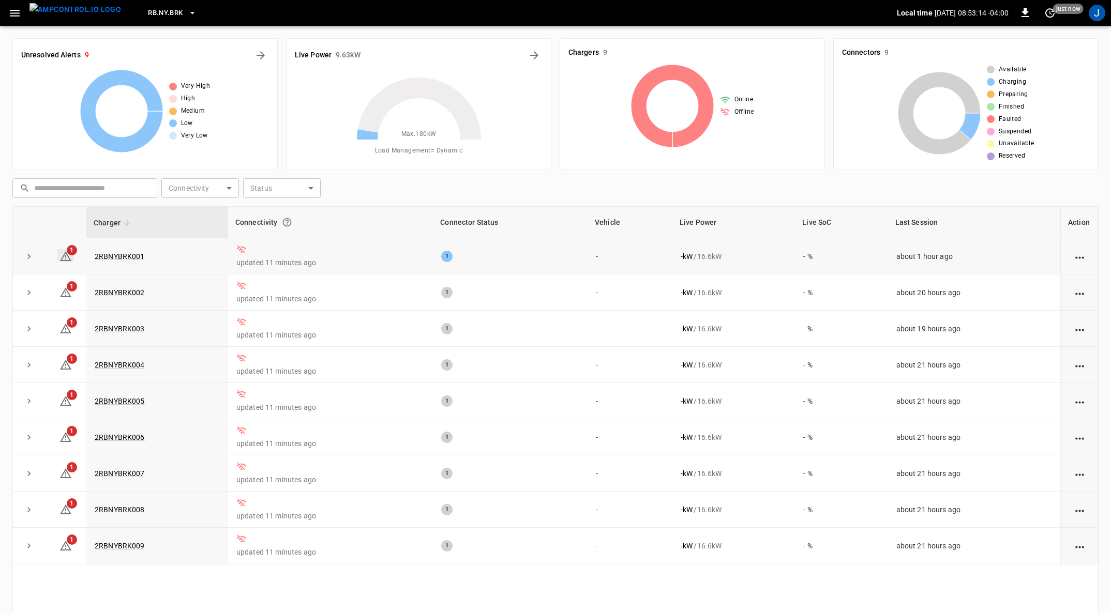
click at [69, 259] on icon at bounding box center [65, 256] width 11 height 10
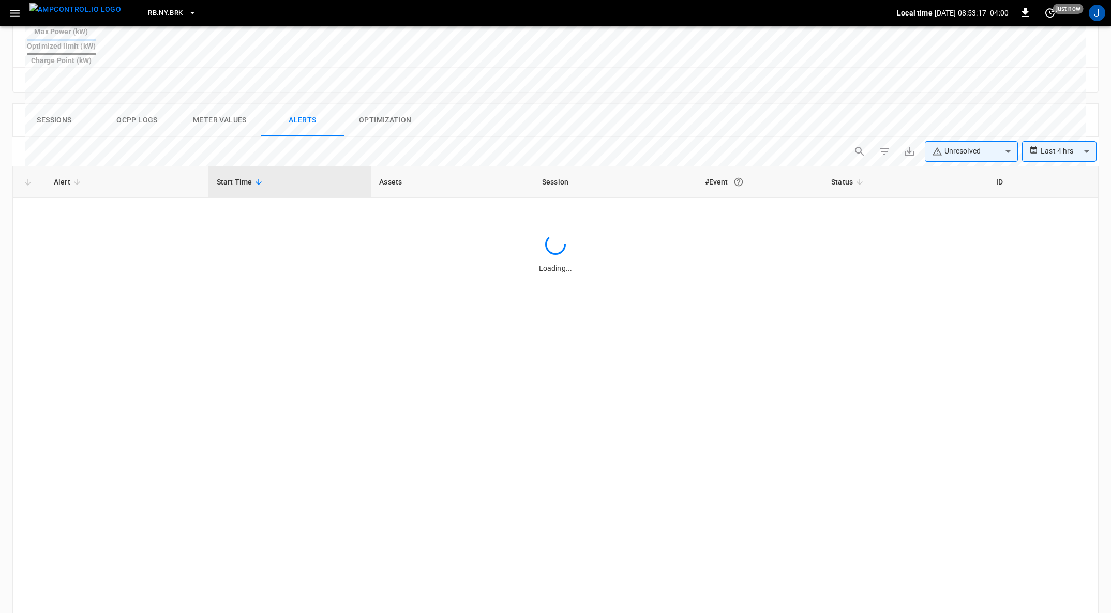
scroll to position [443, 0]
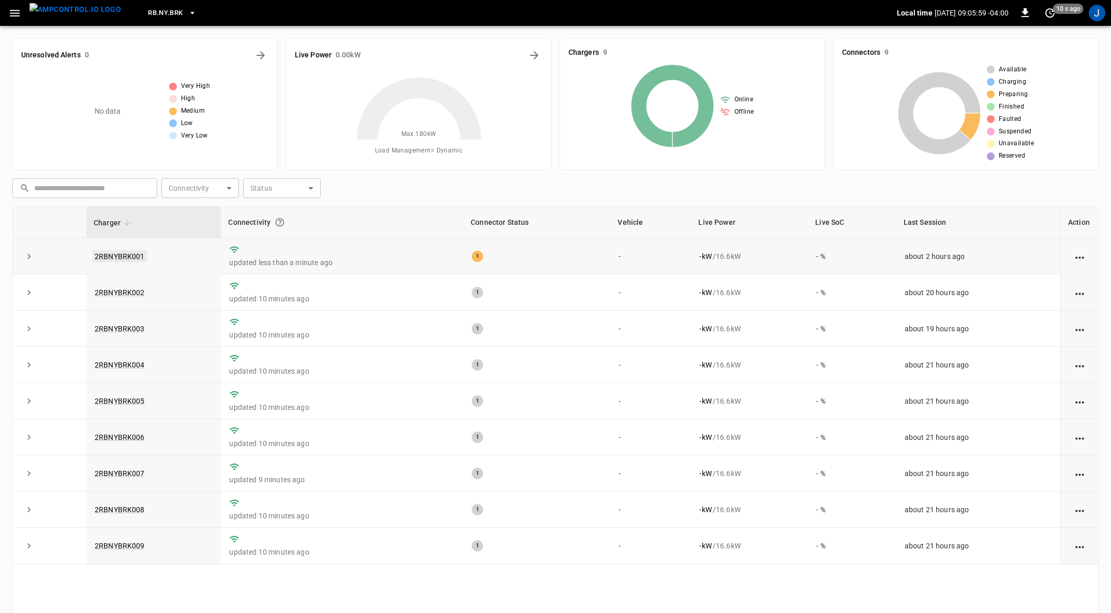
click at [121, 252] on link "2RBNYBRK001" at bounding box center [120, 256] width 54 height 12
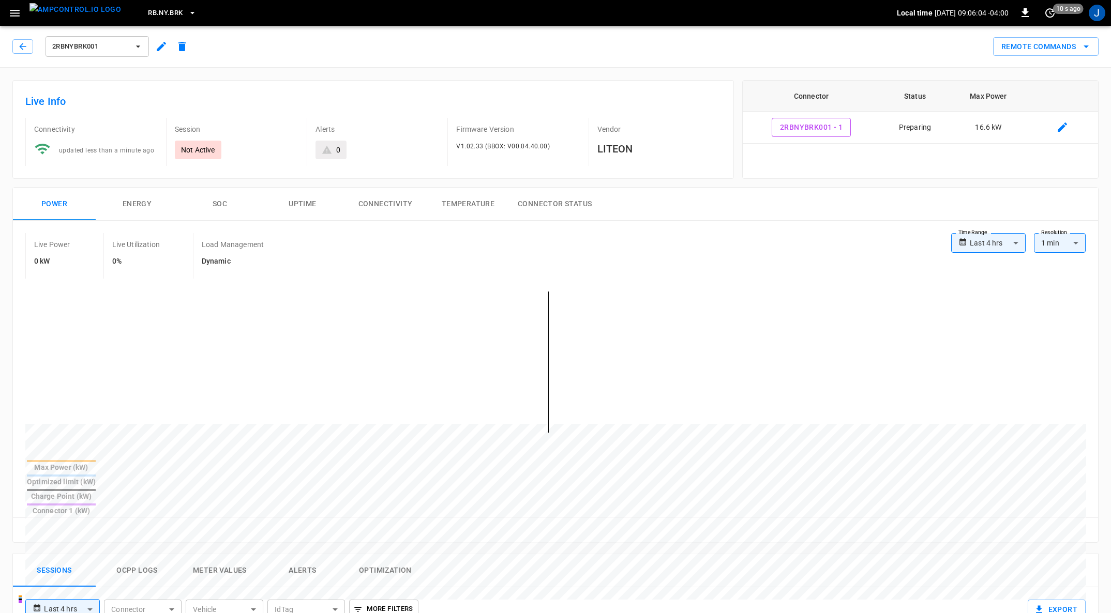
click at [556, 48] on icon "remote commands options" at bounding box center [1086, 46] width 12 height 12
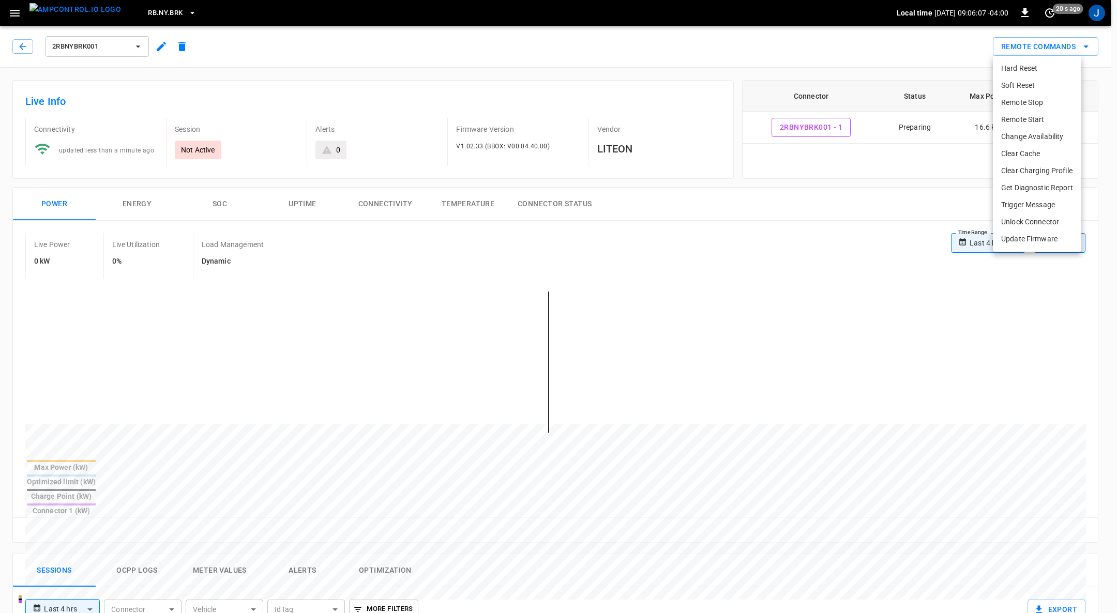
click at [556, 116] on li "Remote Start" at bounding box center [1037, 119] width 88 height 17
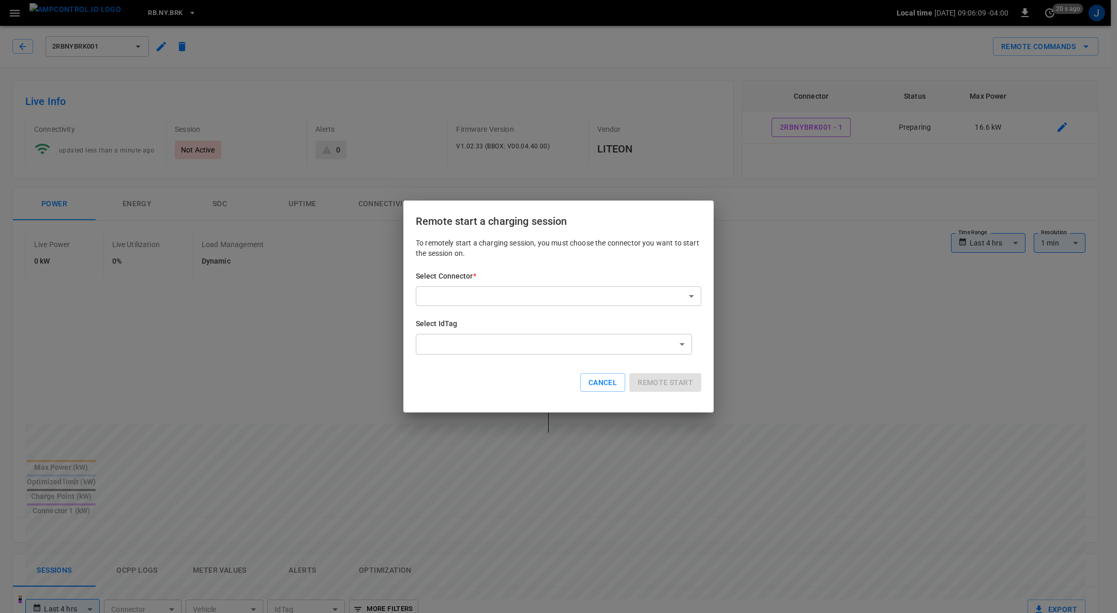
click at [556, 293] on body "**********" at bounding box center [558, 550] width 1117 height 1101
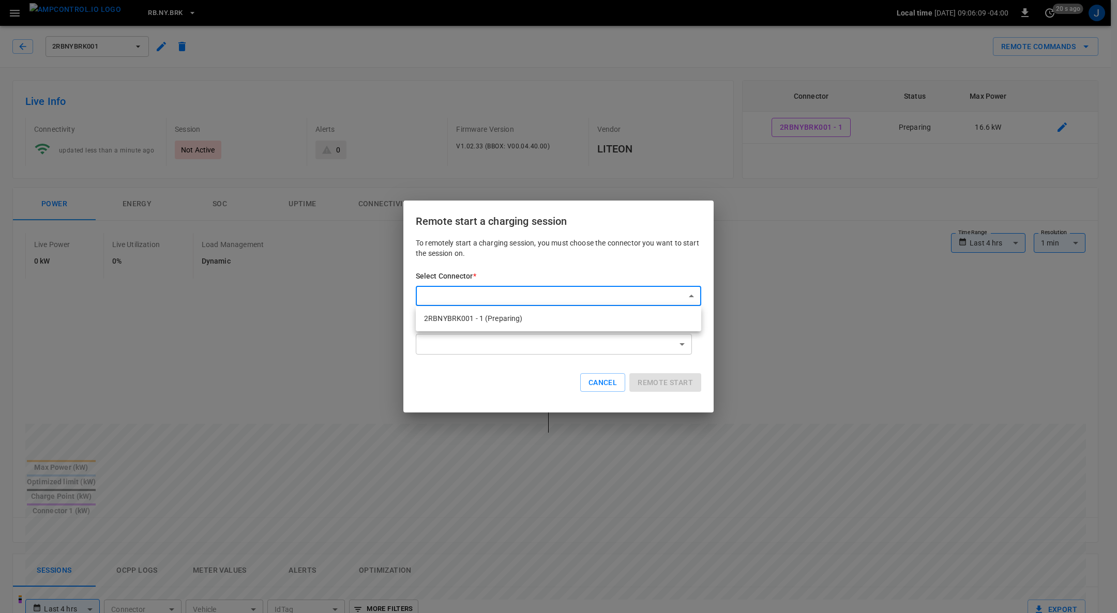
drag, startPoint x: 520, startPoint y: 313, endPoint x: 551, endPoint y: 329, distance: 34.7
click at [521, 312] on li "2RBNYBRK001 - 1 (Preparing)" at bounding box center [558, 318] width 285 height 17
type input "**********"
click at [556, 379] on button "Remote start" at bounding box center [665, 382] width 72 height 19
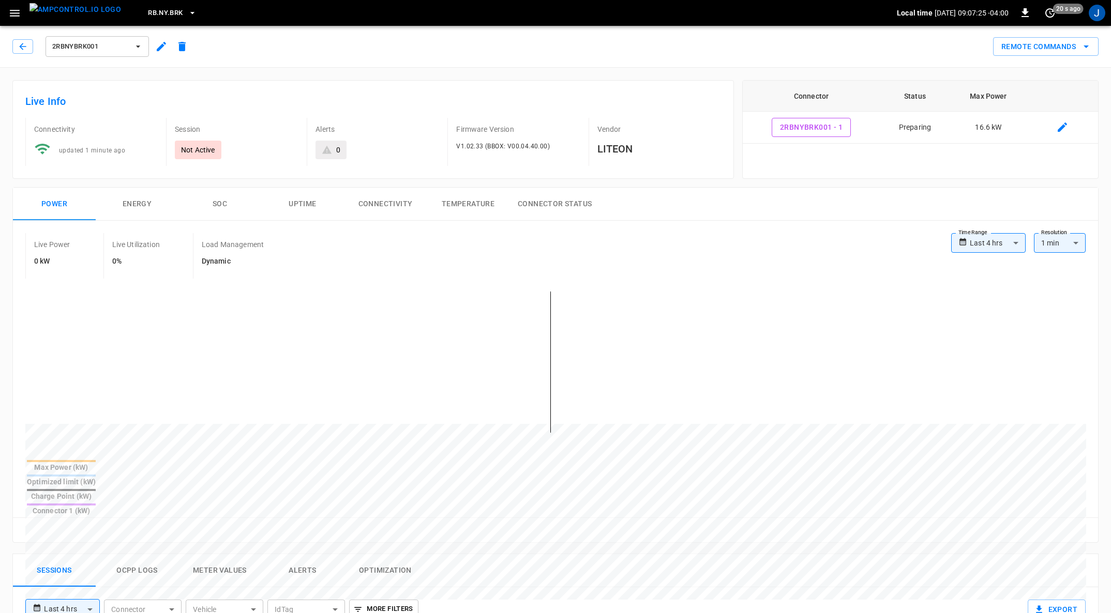
click at [556, 165] on div "Connector Status Max Power 2RBNYBRK001 - 1 Preparing 16.6 kW" at bounding box center [920, 129] width 356 height 99
click at [556, 10] on icon "set refresh interval" at bounding box center [1050, 13] width 12 height 12
drag, startPoint x: 1024, startPoint y: 45, endPoint x: 1083, endPoint y: 135, distance: 107.9
click at [556, 43] on li "Update every 5 sec" at bounding box center [1016, 50] width 82 height 17
